Goal: Find specific page/section: Find specific page/section

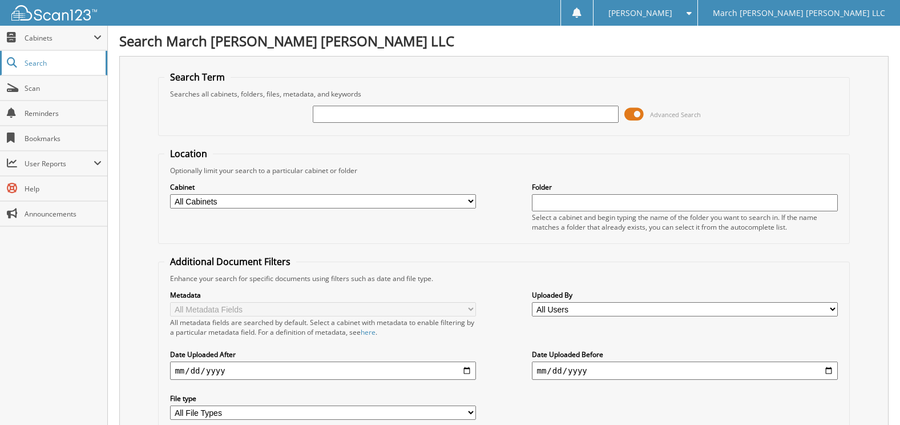
click at [32, 65] on span "Search" at bounding box center [62, 63] width 75 height 10
